Goal: Information Seeking & Learning: Learn about a topic

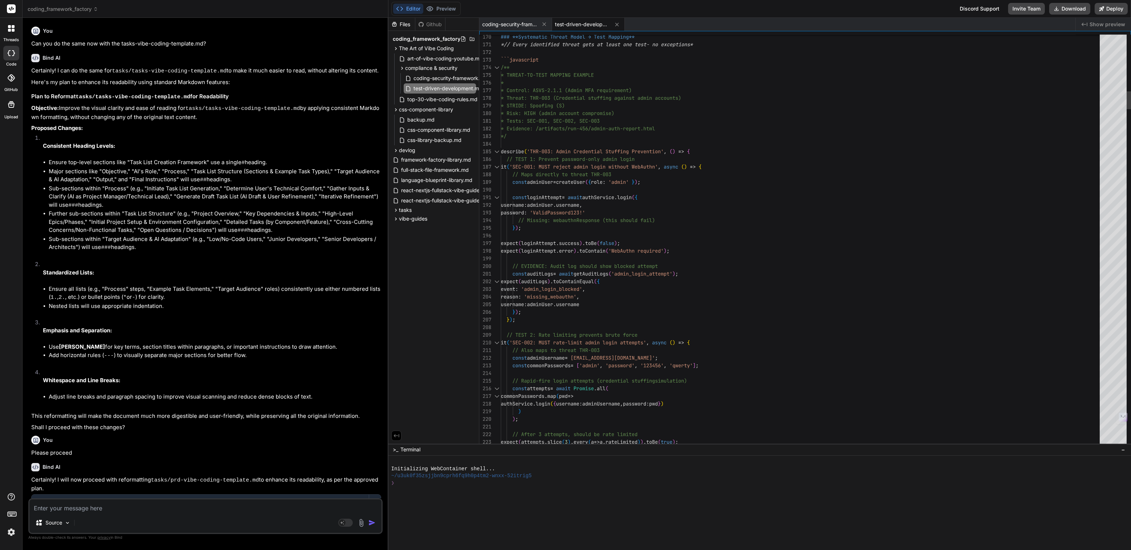
scroll to position [30, 0]
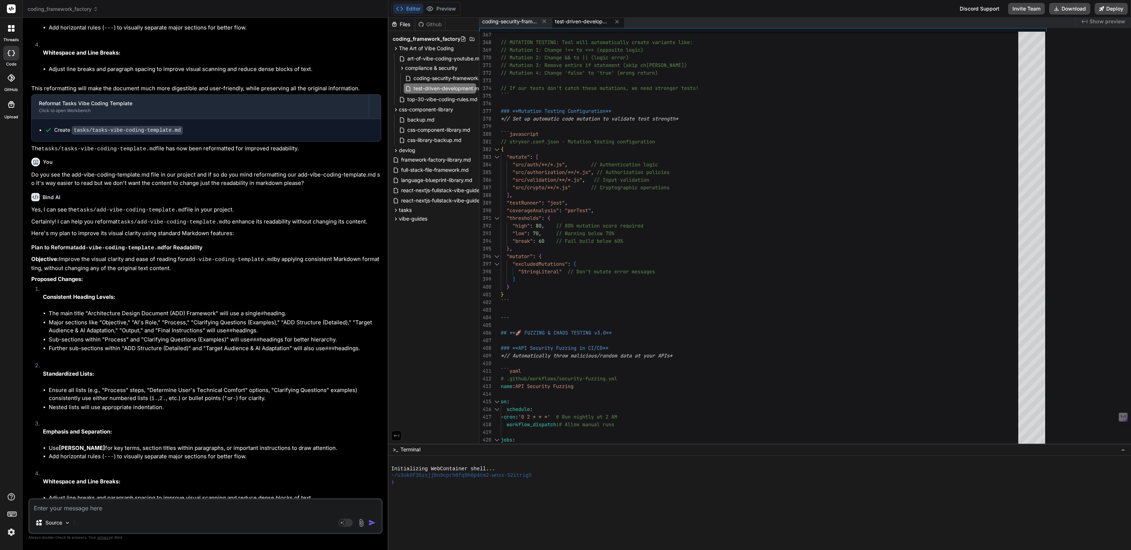
type textarea "x"
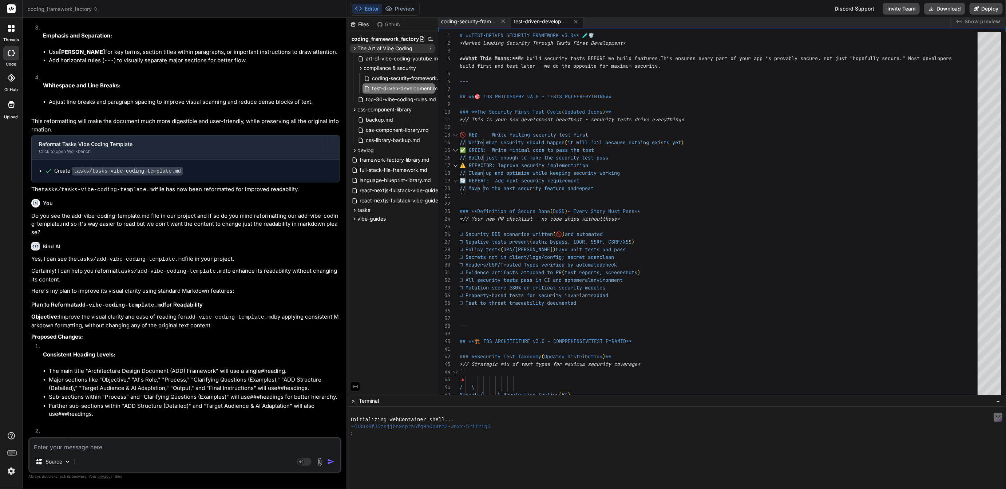
click at [383, 47] on span "The Art of Vibe Coding" at bounding box center [385, 48] width 55 height 7
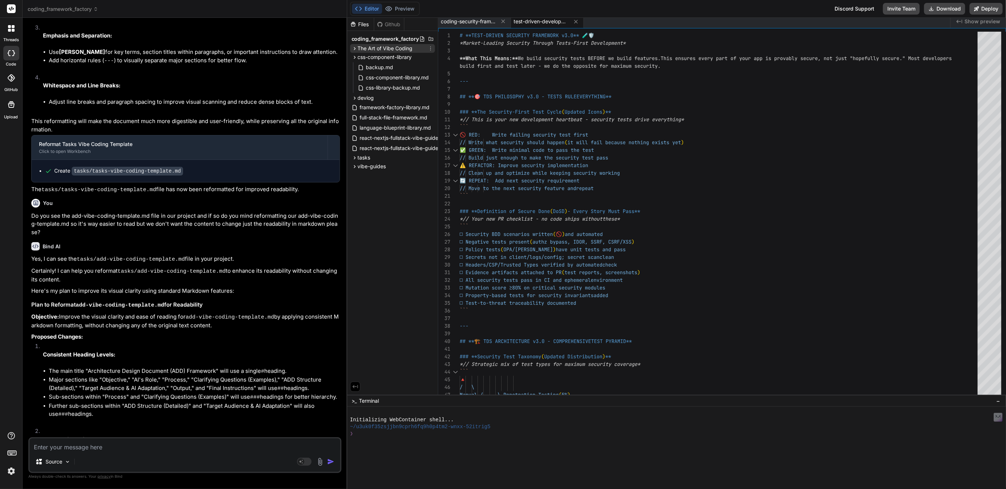
click at [383, 50] on span "The Art of Vibe Coding" at bounding box center [385, 48] width 55 height 7
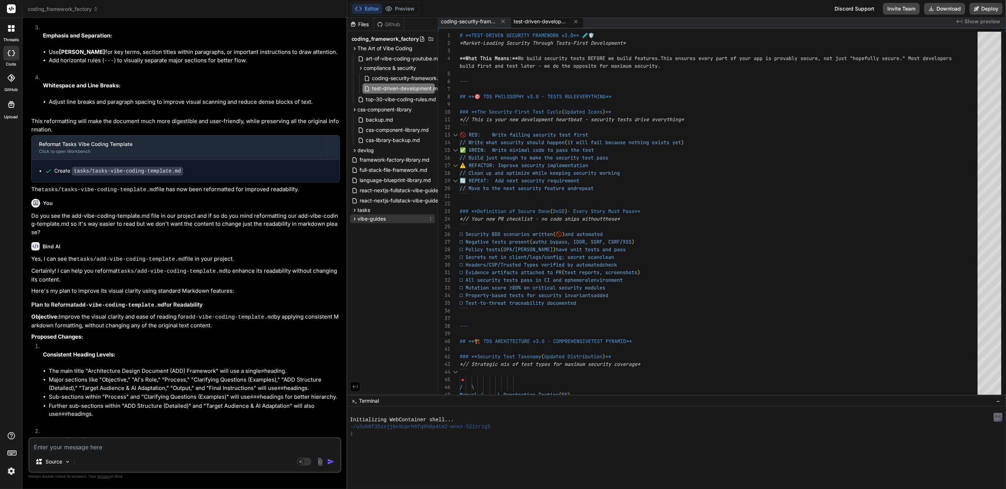
click at [371, 218] on span "vibe-guides" at bounding box center [372, 218] width 28 height 7
click at [431, 46] on icon at bounding box center [430, 48] width 6 height 6
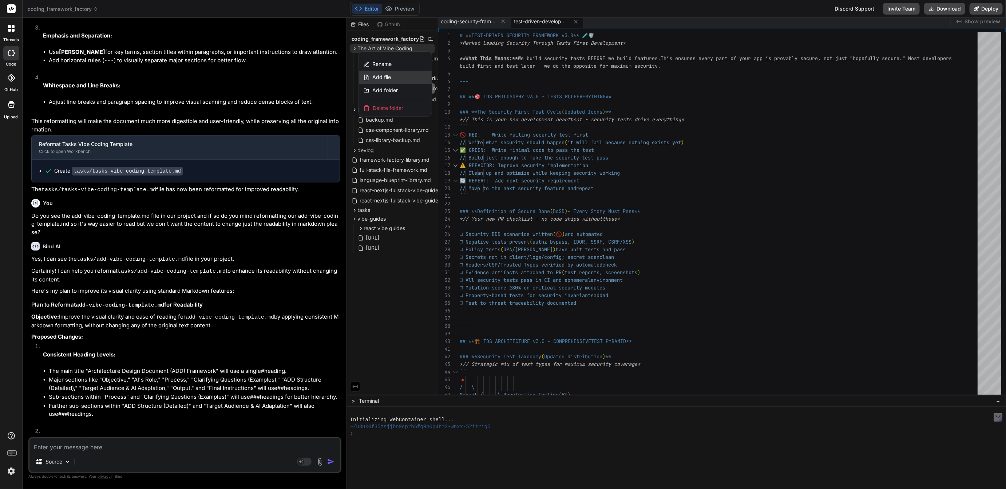
click at [383, 73] on span "Add file" at bounding box center [381, 76] width 19 height 7
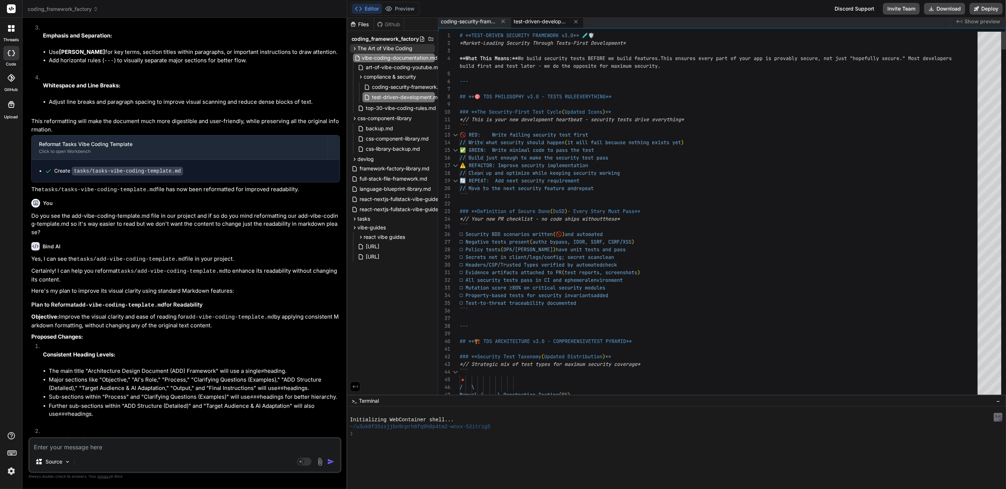
scroll to position [0, 17]
click at [412, 57] on input "vibe-coding-documentation.md" at bounding box center [402, 57] width 80 height 9
type input "coding-documentation-framework.md"
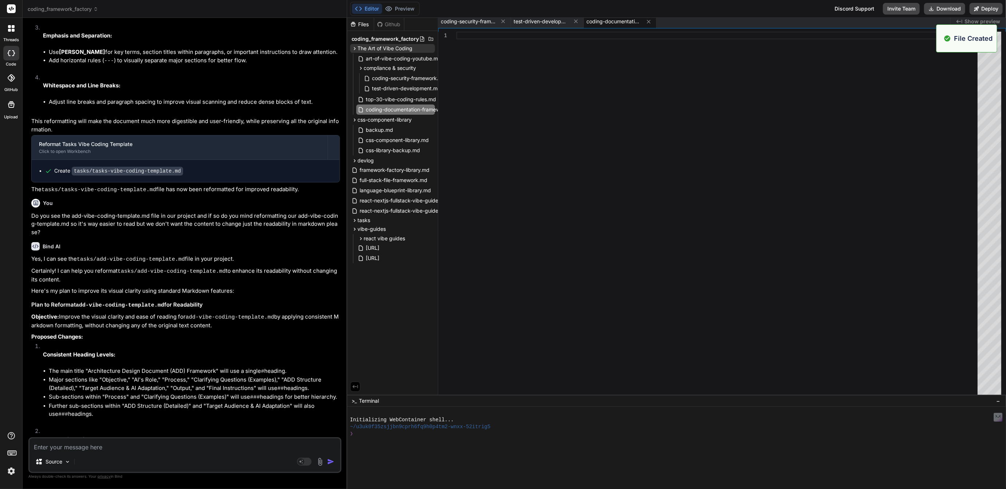
click at [470, 37] on div at bounding box center [718, 237] width 525 height 411
type textarea "ated documents or external resources ## Last Updated Date and who made changes …"
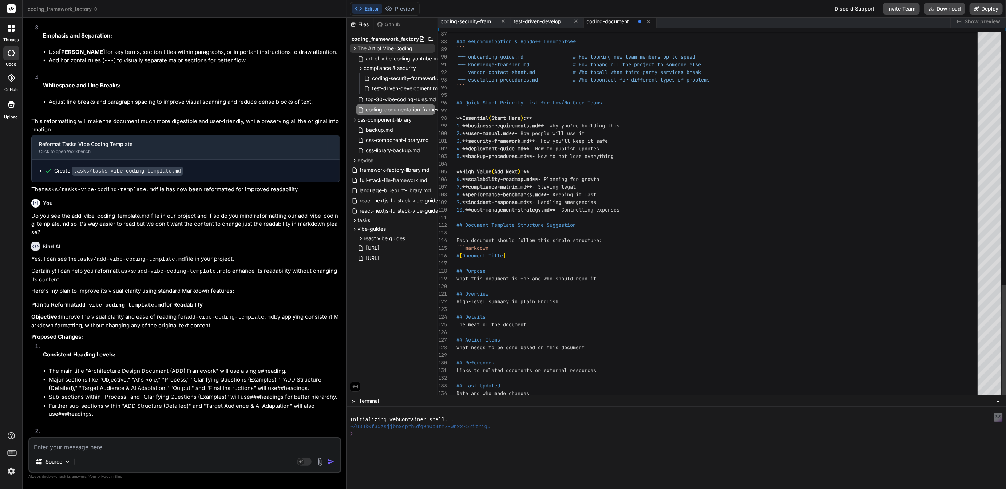
scroll to position [68, 0]
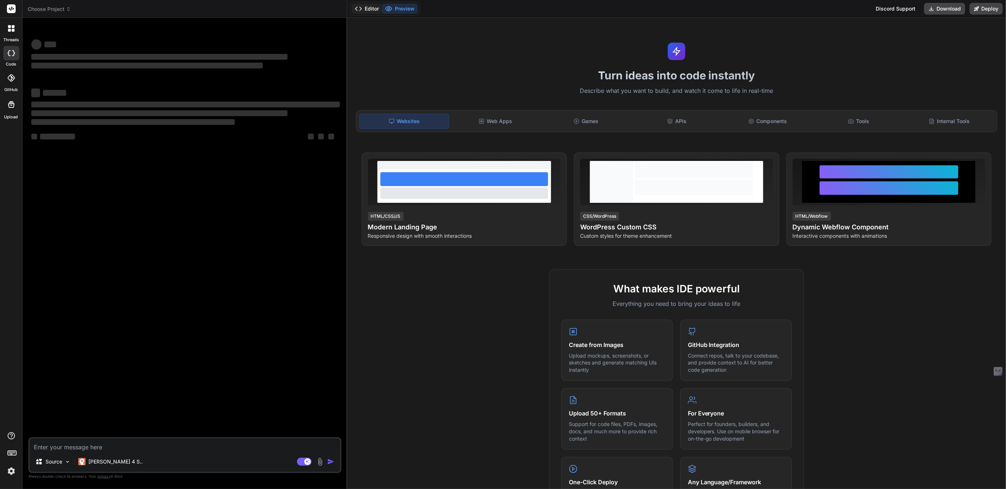
click at [367, 8] on button "Editor" at bounding box center [367, 9] width 30 height 10
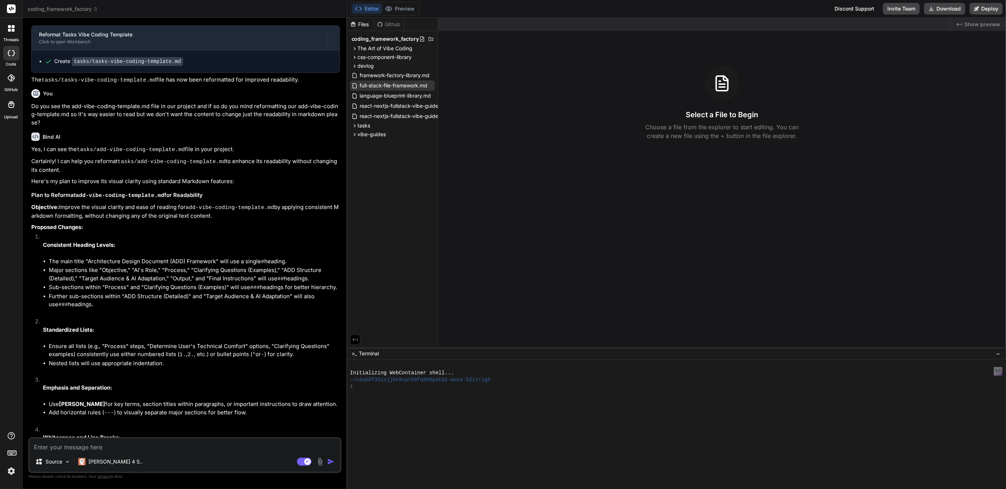
scroll to position [985, 0]
click at [365, 124] on span "tasks" at bounding box center [364, 125] width 13 height 7
click at [371, 164] on span "vibe-guides" at bounding box center [372, 166] width 28 height 7
click at [369, 47] on span "The Art of Vibe Coding" at bounding box center [385, 48] width 55 height 7
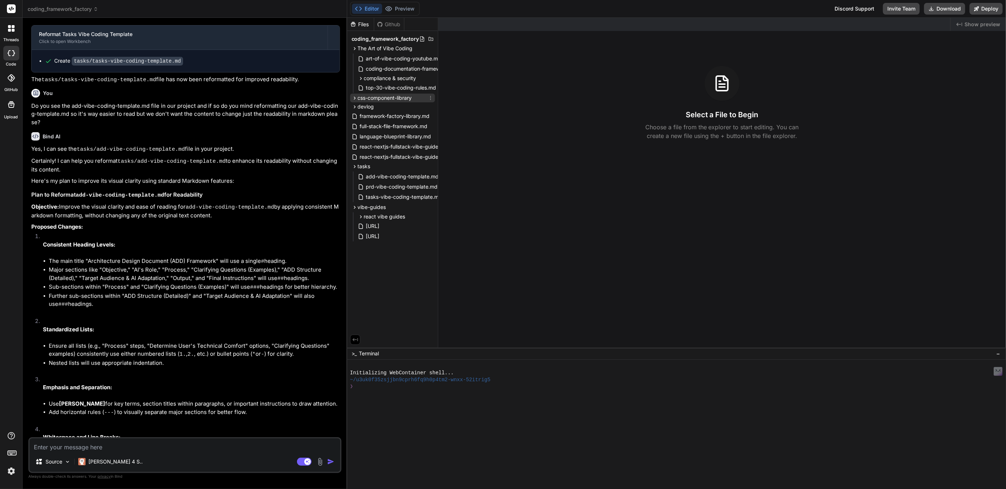
click at [372, 97] on span "css-component-library" at bounding box center [385, 97] width 54 height 7
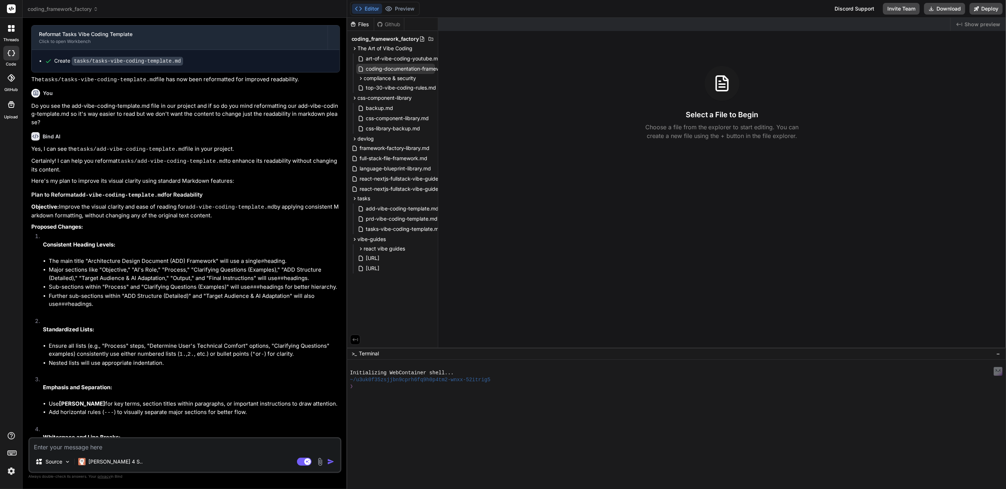
click at [392, 68] on span "coding-documentation-framework.md" at bounding box center [411, 68] width 92 height 9
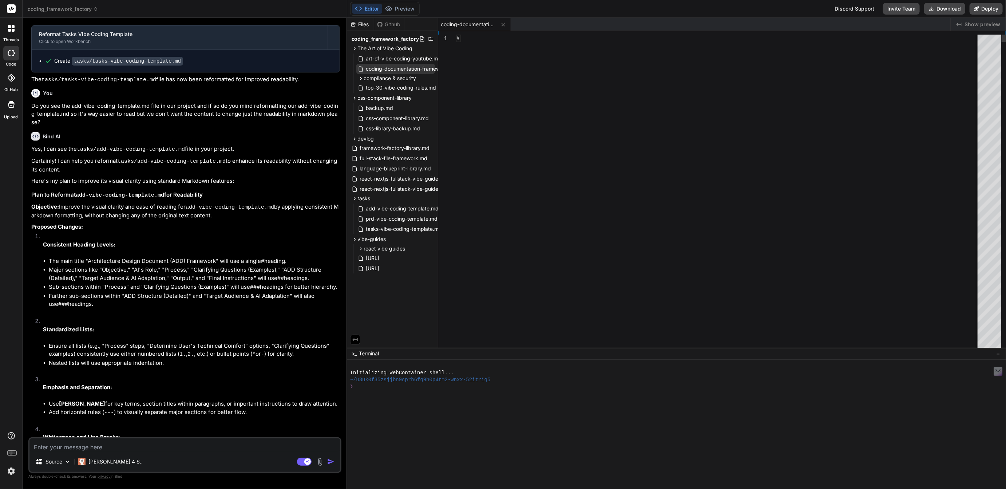
type textarea "x"
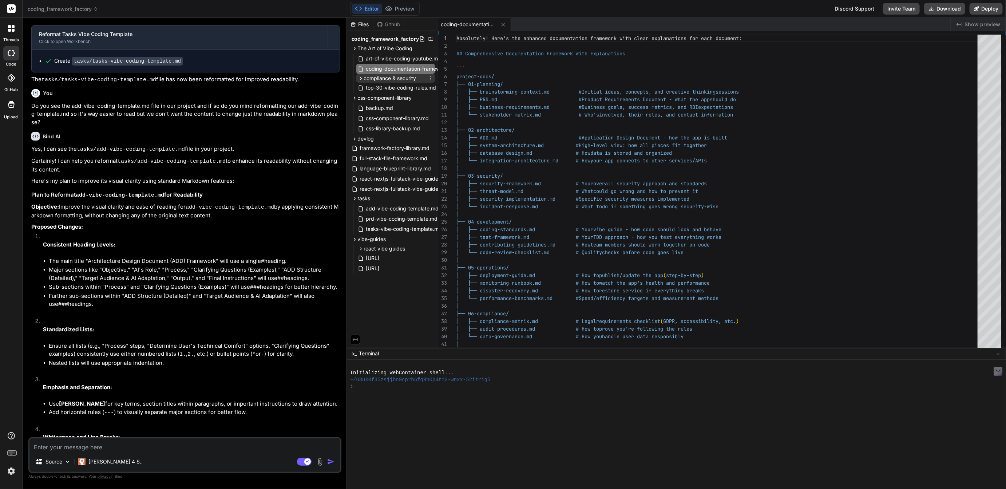
click at [391, 78] on span "compliance & security" at bounding box center [390, 78] width 52 height 7
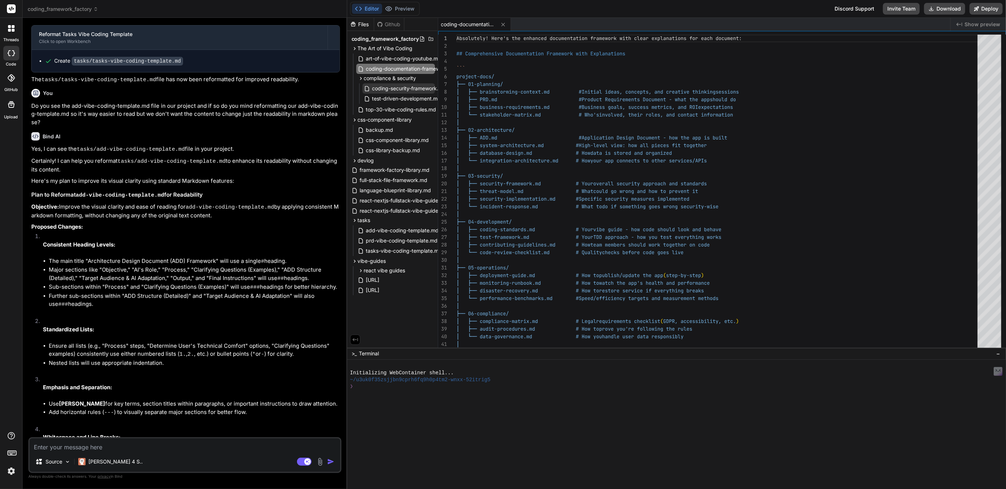
click at [407, 88] on span "coding-security-framework.md" at bounding box center [408, 88] width 75 height 9
type textarea "*This framework represents the most advanced, comprehensive security implementa…"
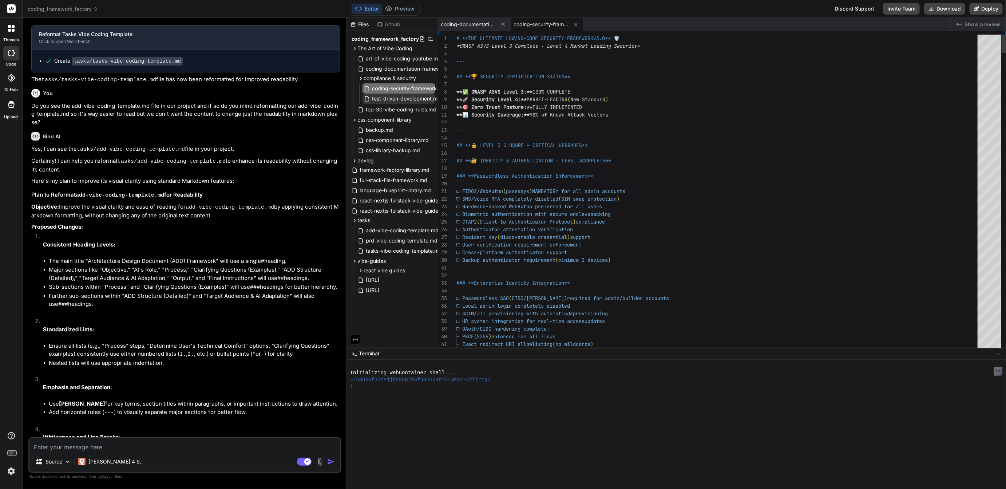
type textarea "x"
click at [405, 98] on span "test-driven-development.md" at bounding box center [406, 98] width 70 height 9
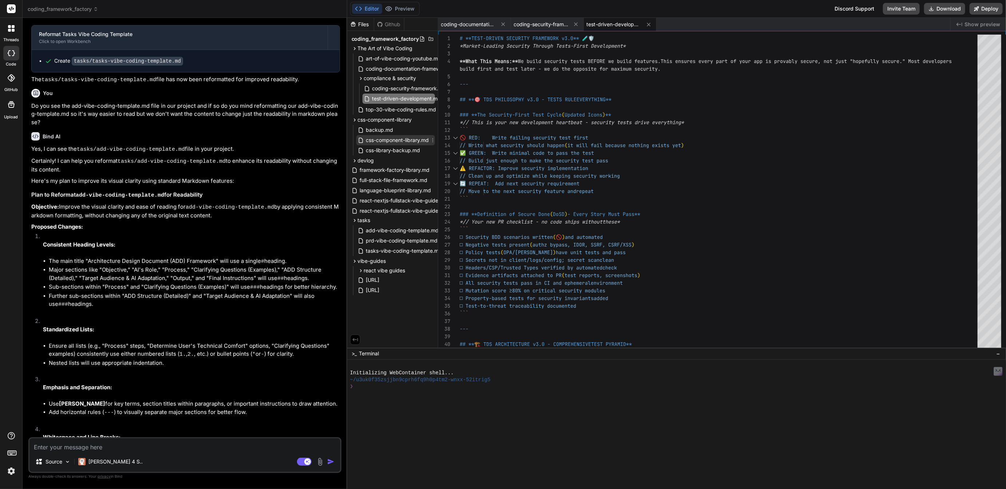
click at [402, 138] on span "css-component-library.md" at bounding box center [397, 140] width 64 height 9
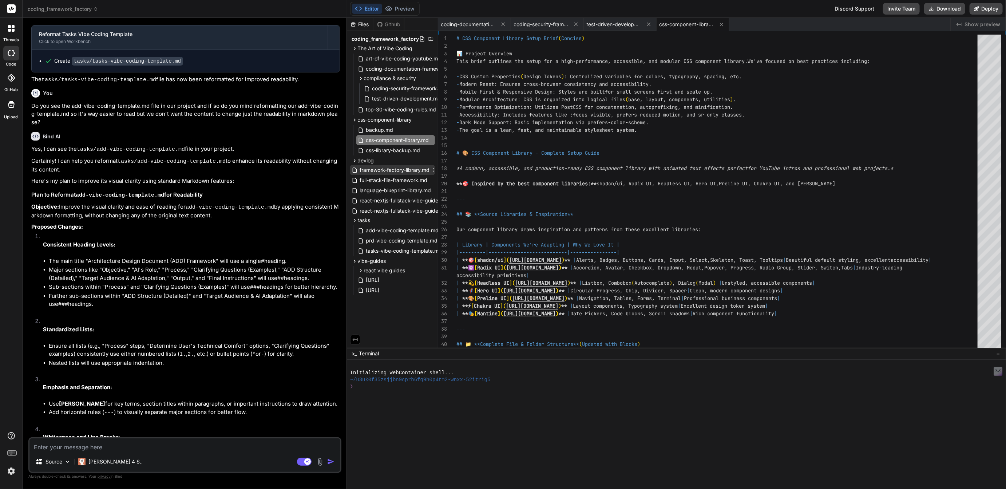
click at [383, 169] on span "framework-factory-library.md" at bounding box center [394, 170] width 71 height 9
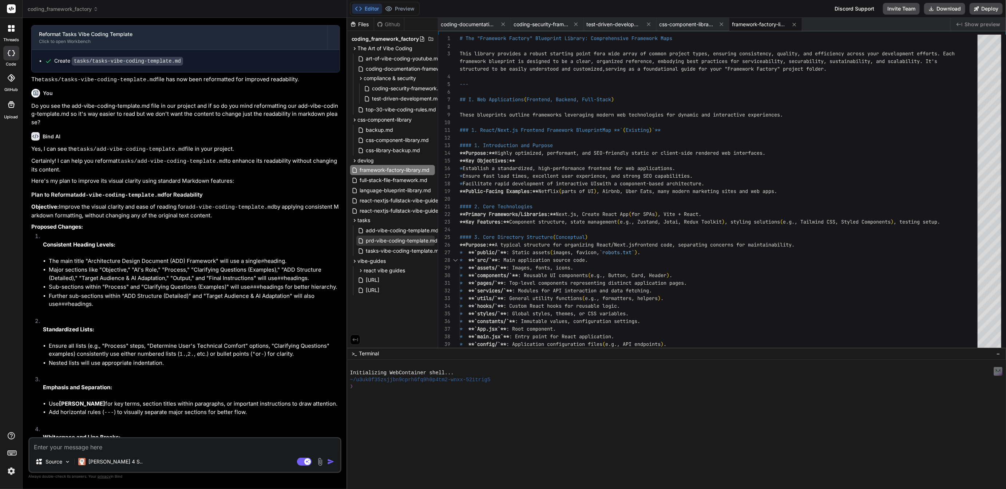
click at [391, 241] on span "prd-vibe-coding-template.md" at bounding box center [401, 240] width 73 height 9
type textarea "r low/no-code users, proactively offer simplified explanations, common examples…"
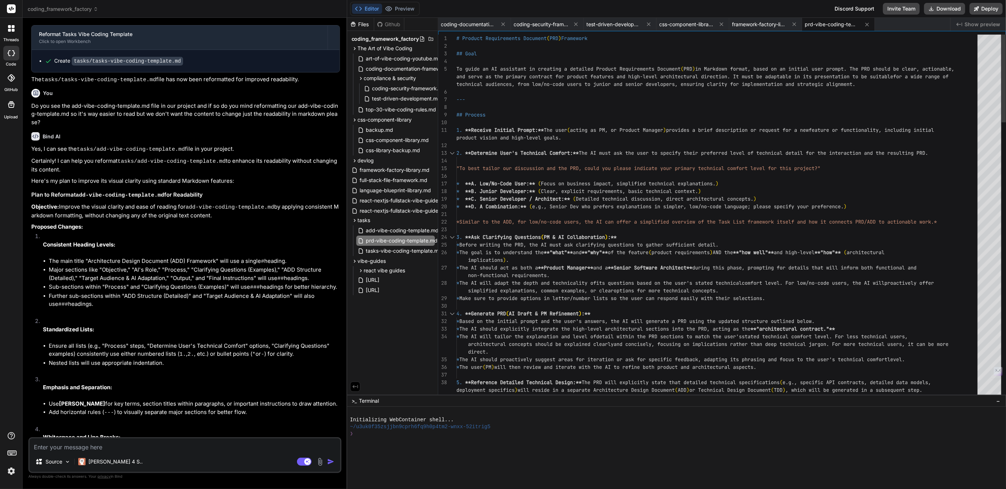
drag, startPoint x: 508, startPoint y: 347, endPoint x: 506, endPoint y: 495, distance: 147.7
click at [506, 488] on html "threads code GitHub Upload coding_framework_factory Created with Pixso. Bind AI…" at bounding box center [503, 244] width 1006 height 489
click at [302, 463] on rect at bounding box center [304, 461] width 15 height 8
type textarea "x"
click at [477, 29] on div "coding-documentation-framework.md" at bounding box center [474, 24] width 73 height 13
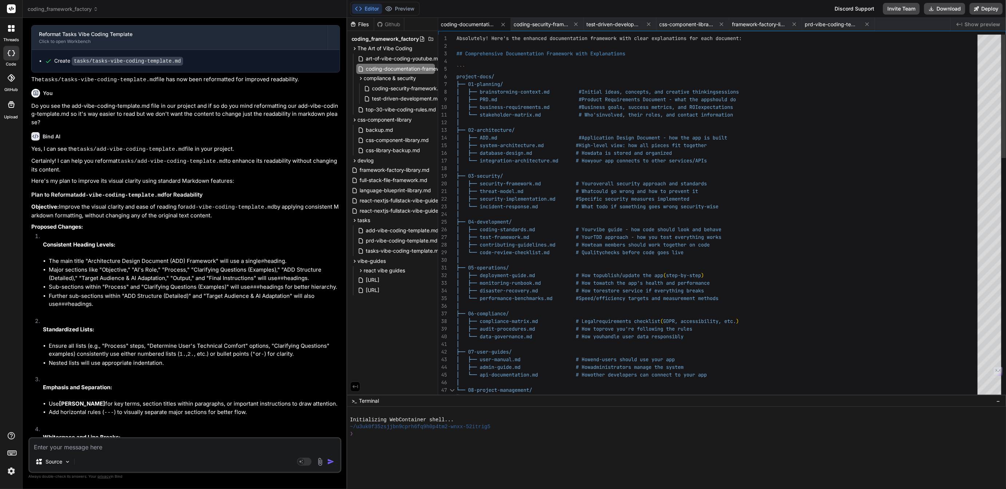
click at [480, 69] on div "```" at bounding box center [718, 69] width 525 height 8
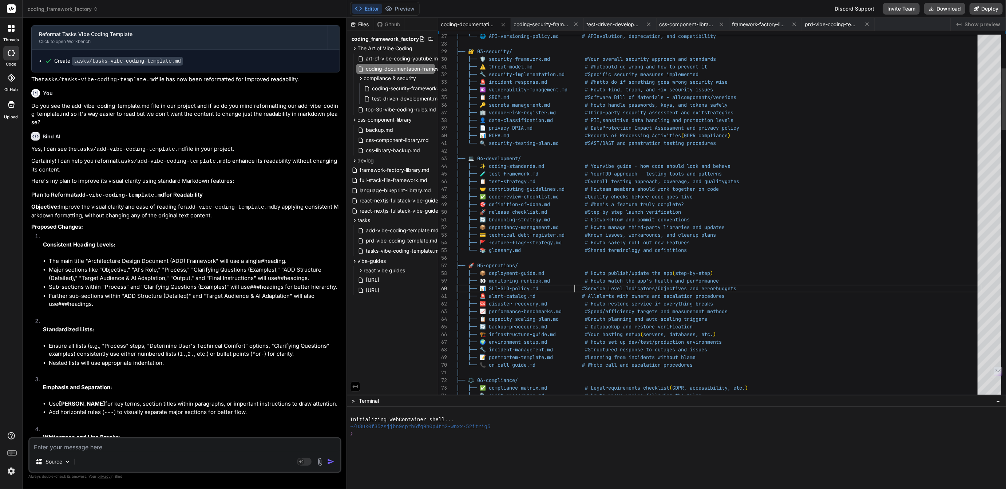
scroll to position [53, 0]
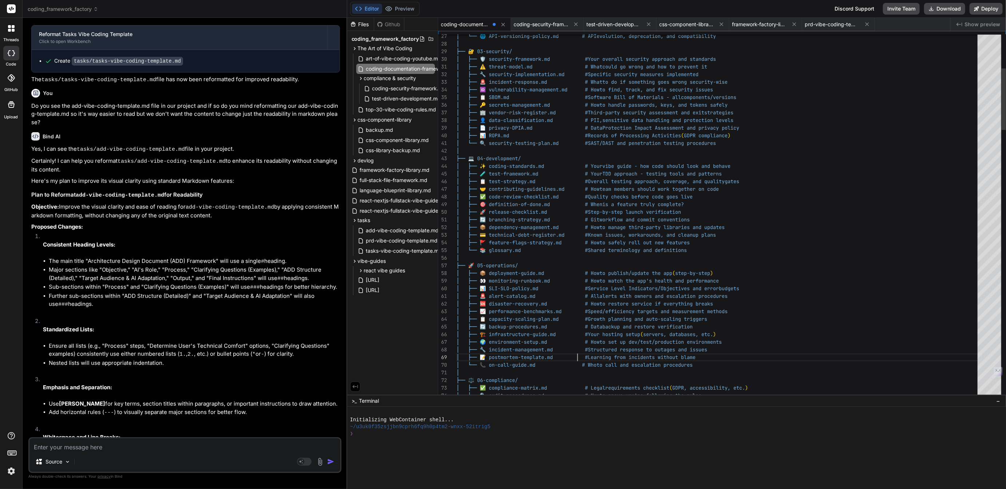
scroll to position [46, 0]
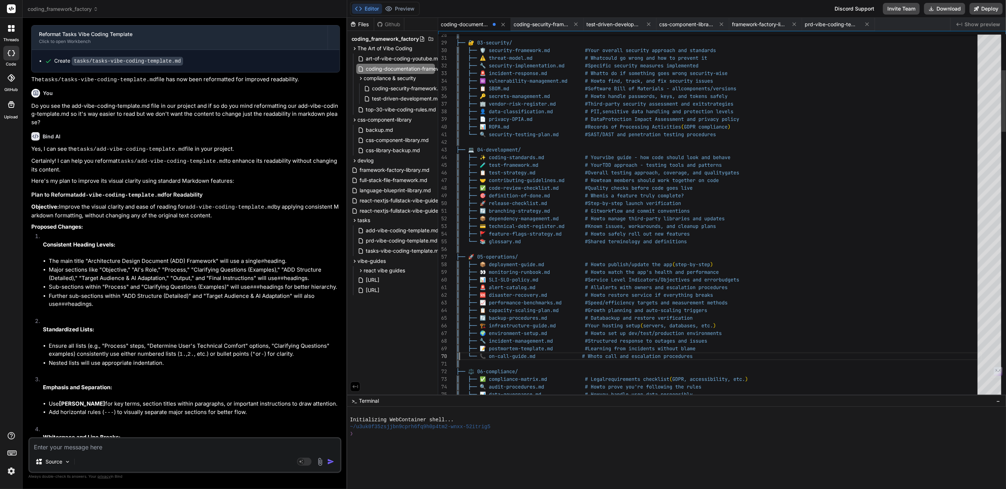
scroll to position [0, 0]
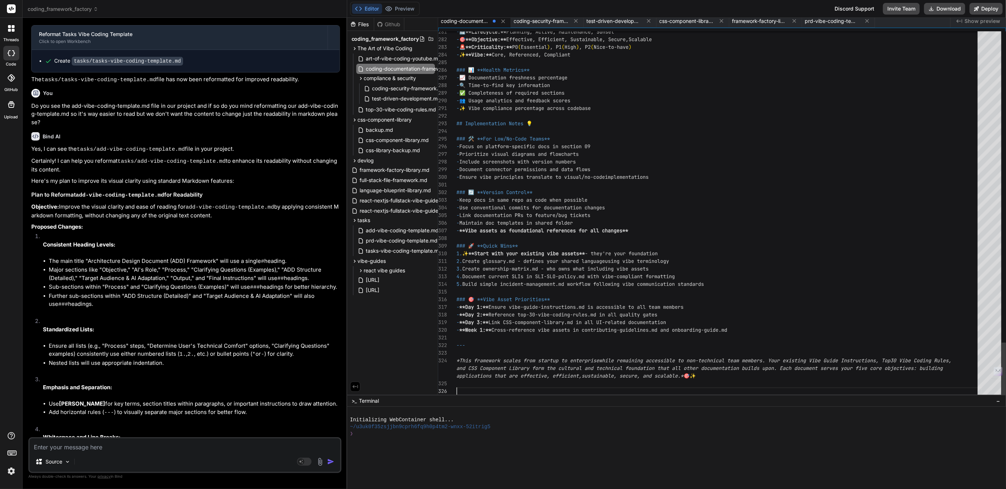
scroll to position [53, 0]
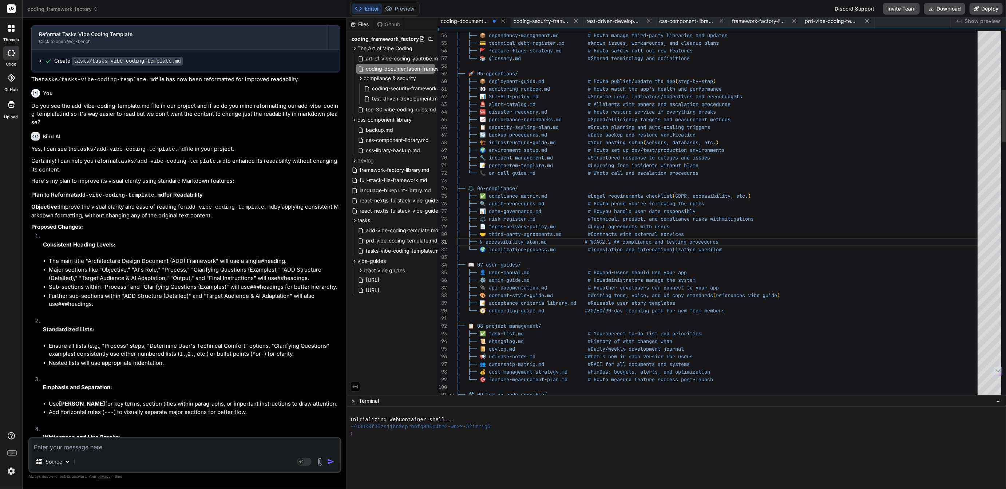
scroll to position [61, 0]
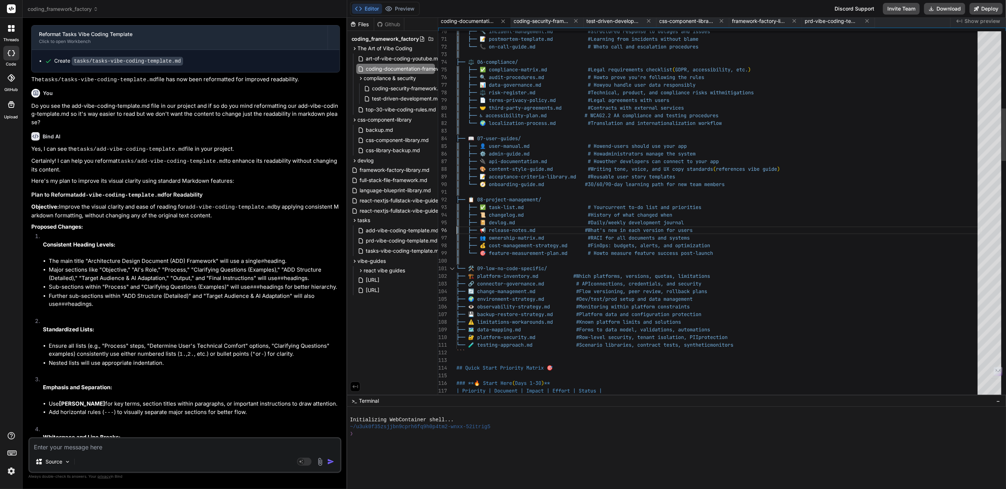
scroll to position [0, 0]
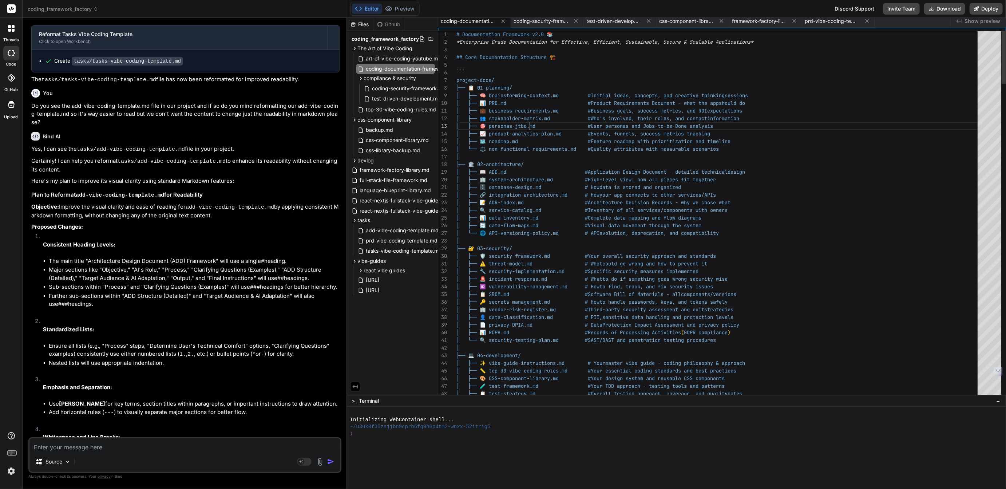
scroll to position [15, 0]
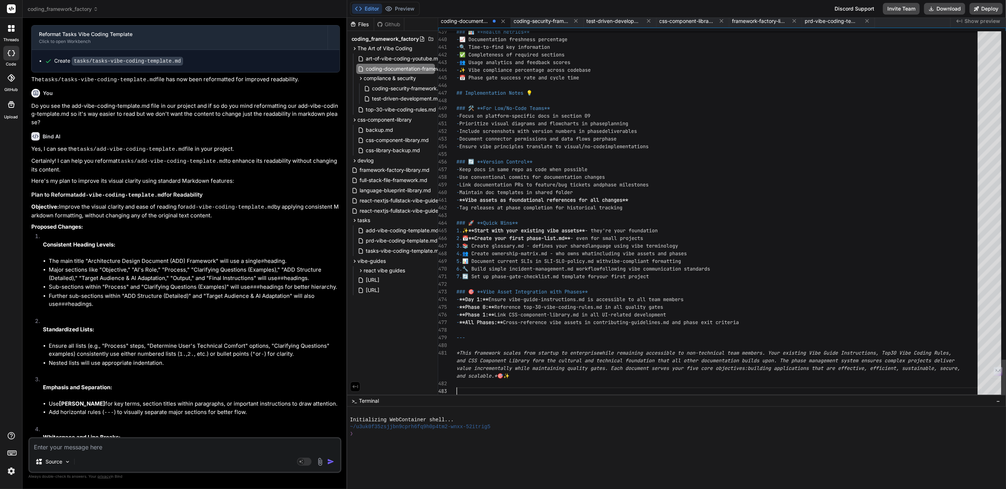
scroll to position [30, 0]
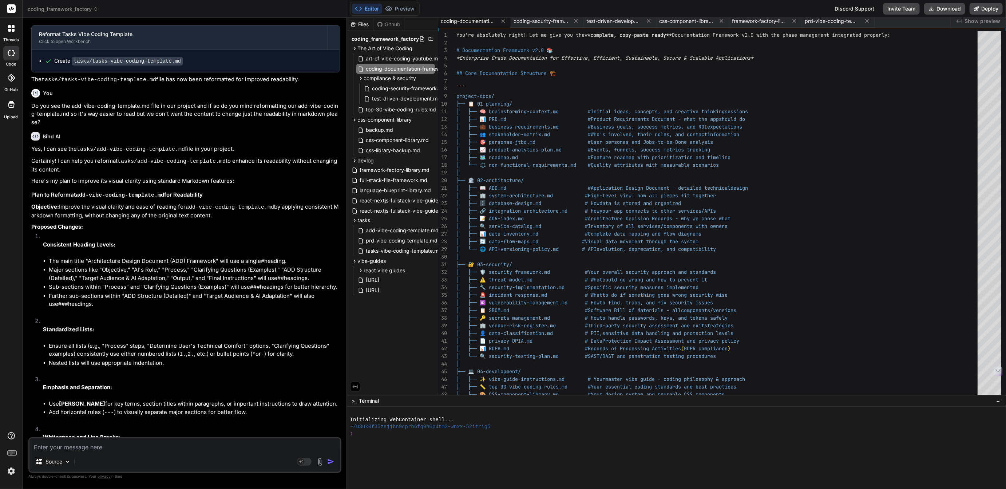
type textarea "nterprise while remaining accessible to non-technical team members. Your existi…"
